Goal: Task Accomplishment & Management: Manage account settings

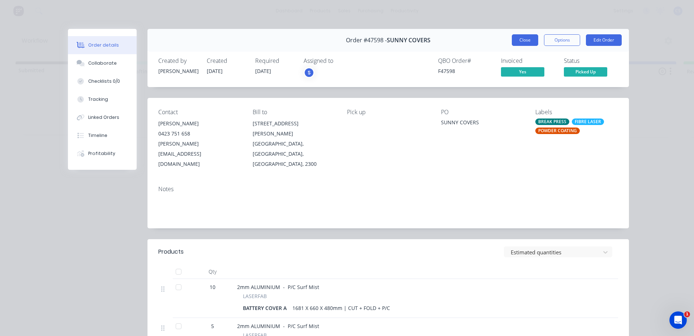
click at [512, 35] on button "Close" at bounding box center [525, 40] width 26 height 12
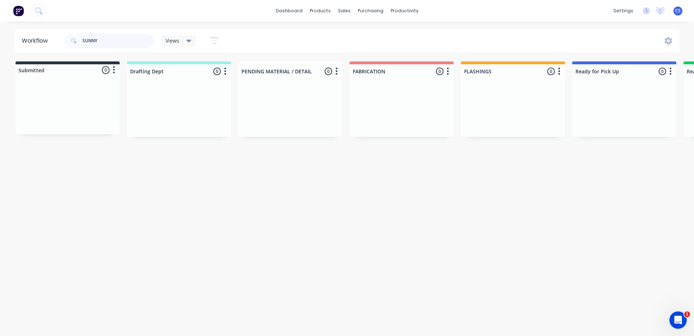
drag, startPoint x: 117, startPoint y: 37, endPoint x: 69, endPoint y: 38, distance: 48.1
click at [69, 38] on div "SUNNY" at bounding box center [109, 41] width 90 height 14
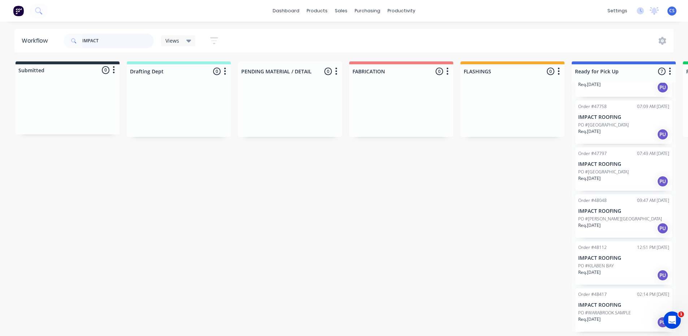
scroll to position [1, 0]
type input "IMPACT"
click at [623, 317] on div "Req. [DATE] PU" at bounding box center [624, 322] width 91 height 12
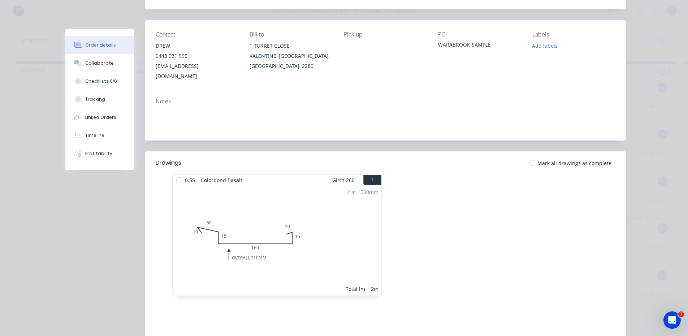
scroll to position [145, 0]
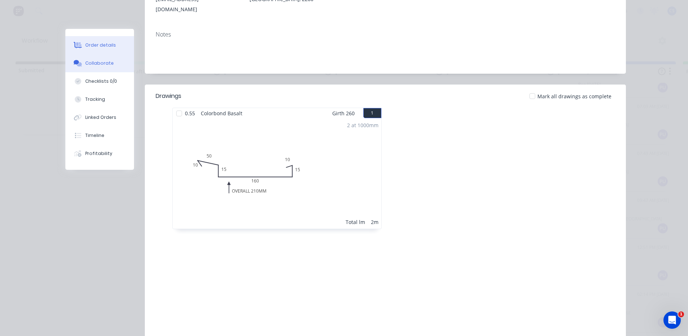
click at [92, 68] on button "Collaborate" at bounding box center [99, 63] width 69 height 18
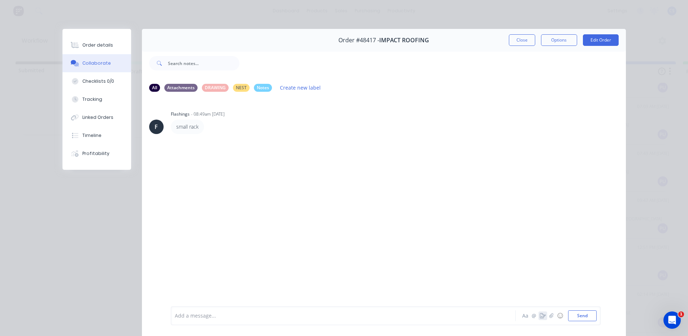
click at [540, 316] on icon "button" at bounding box center [543, 315] width 6 height 5
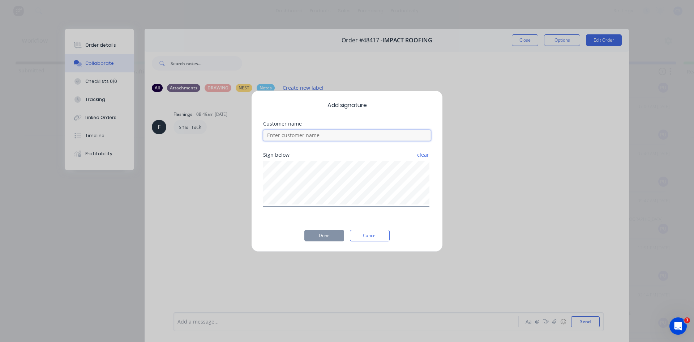
type input "D"
click at [327, 233] on button "Done" at bounding box center [324, 235] width 40 height 12
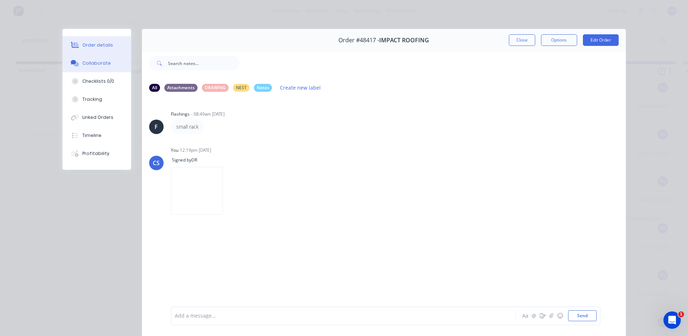
click at [93, 43] on div "Order details" at bounding box center [97, 45] width 31 height 7
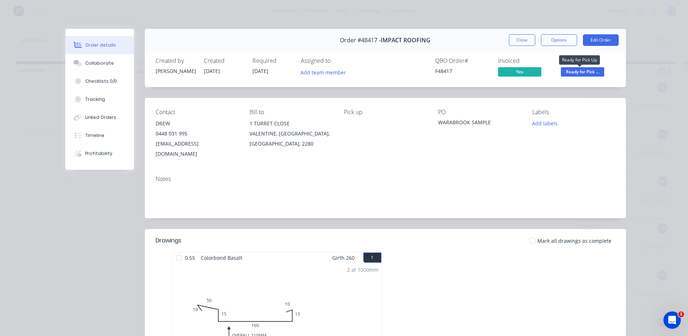
click at [577, 70] on span "Ready for Pick ..." at bounding box center [582, 71] width 43 height 9
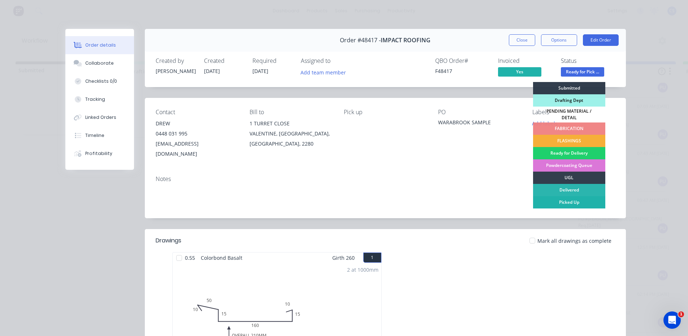
click at [565, 202] on div "Picked Up" at bounding box center [569, 202] width 72 height 12
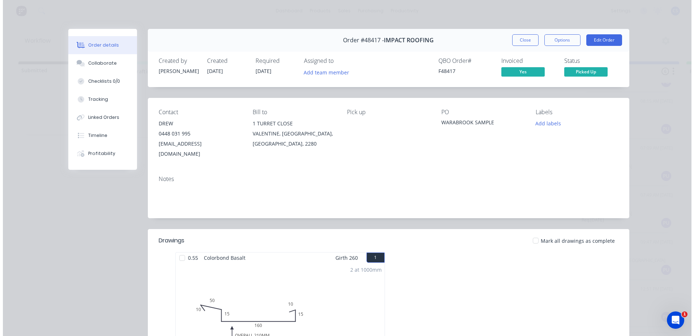
scroll to position [35, 0]
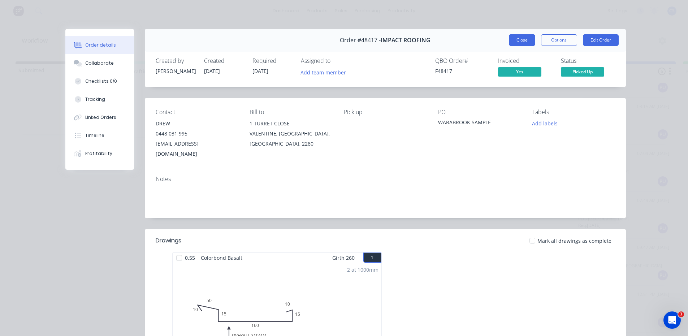
click at [521, 35] on button "Close" at bounding box center [522, 40] width 26 height 12
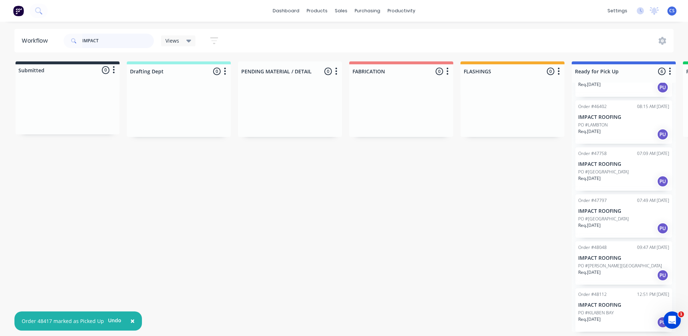
drag, startPoint x: 104, startPoint y: 41, endPoint x: 0, endPoint y: 43, distance: 104.5
click at [0, 43] on div "Workflow IMPACT Views Save new view None (Default) edit [PERSON_NAME] edit [PER…" at bounding box center [344, 40] width 688 height 23
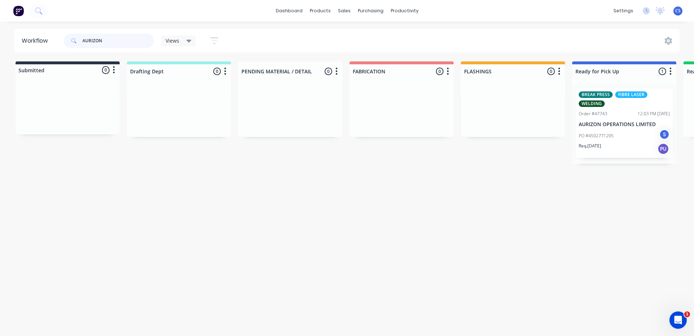
type input "AURIZON"
click at [617, 134] on div "PO #4502771205 S" at bounding box center [624, 136] width 91 height 14
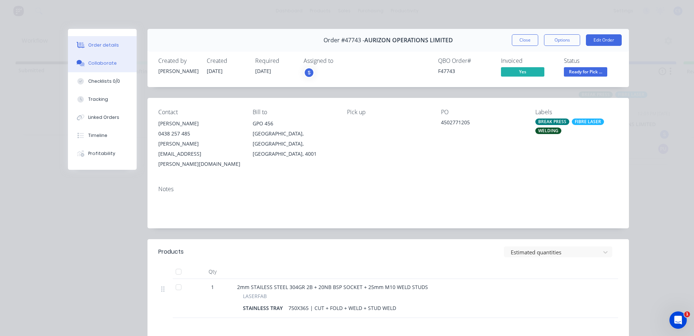
click at [104, 65] on div "Collaborate" at bounding box center [102, 63] width 29 height 7
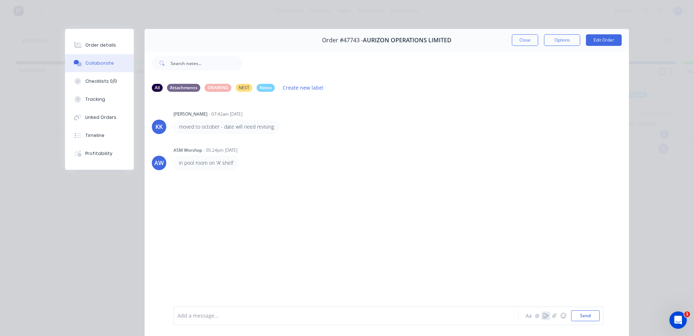
click at [543, 318] on icon "button" at bounding box center [546, 315] width 6 height 5
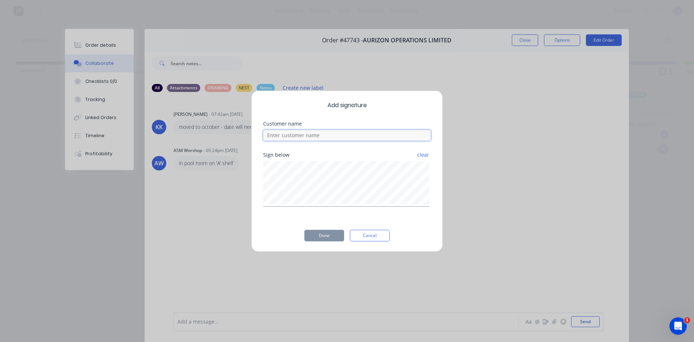
click at [339, 134] on input at bounding box center [347, 135] width 168 height 11
type input "MAL"
drag, startPoint x: 332, startPoint y: 231, endPoint x: 408, endPoint y: 258, distance: 80.6
click at [332, 231] on button "Done" at bounding box center [324, 235] width 40 height 12
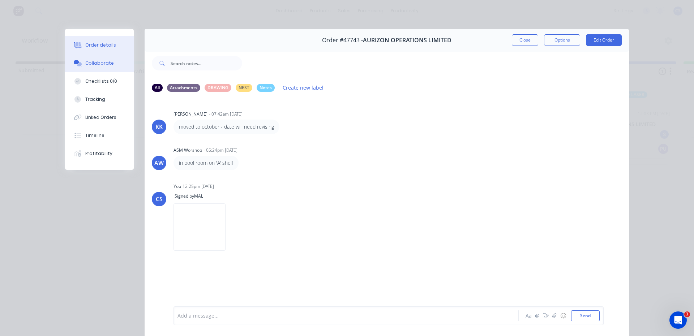
click at [109, 39] on button "Order details" at bounding box center [99, 45] width 69 height 18
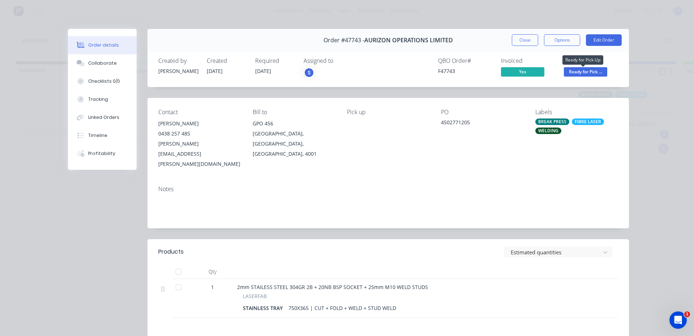
click at [597, 67] on span "Ready for Pick ..." at bounding box center [585, 71] width 43 height 9
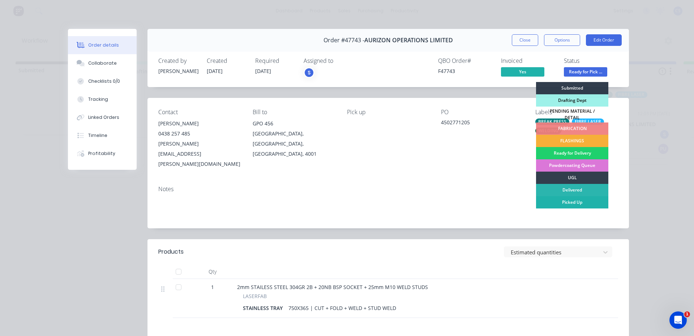
click at [568, 203] on div "Picked Up" at bounding box center [572, 202] width 72 height 12
